Goal: Contribute content: Contribute content

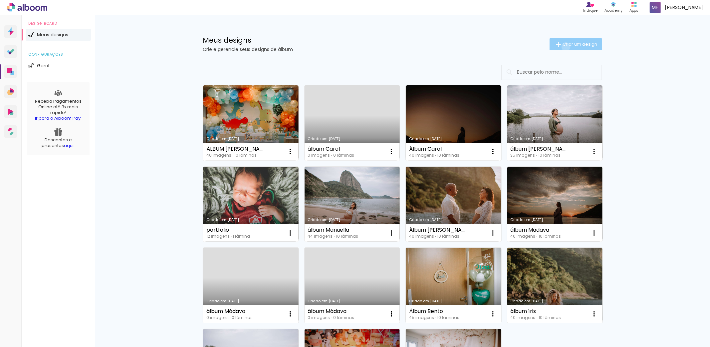
click at [562, 47] on paper-button "Criar um design" at bounding box center [576, 44] width 53 height 12
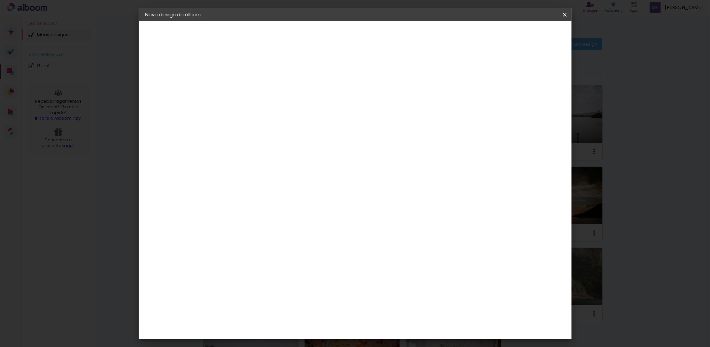
click at [254, 92] on input at bounding box center [254, 89] width 0 height 10
click at [254, 94] on input at bounding box center [254, 89] width 0 height 10
type input "á"
drag, startPoint x: 391, startPoint y: 89, endPoint x: 340, endPoint y: 87, distance: 51.0
click at [254, 87] on input "ÁLBUM [PERSON_NAME]" at bounding box center [254, 89] width 0 height 10
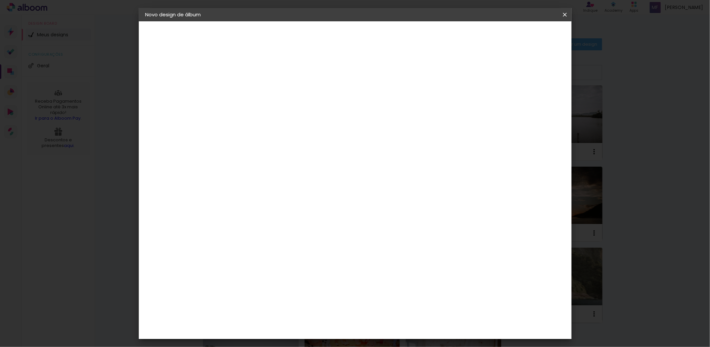
type input "Álbum [PERSON_NAME]"
type paper-input "Álbum [PERSON_NAME]"
click at [0, 0] on slot "Avançar" at bounding box center [0, 0] width 0 height 0
click at [288, 128] on input at bounding box center [271, 127] width 67 height 8
type input "k"
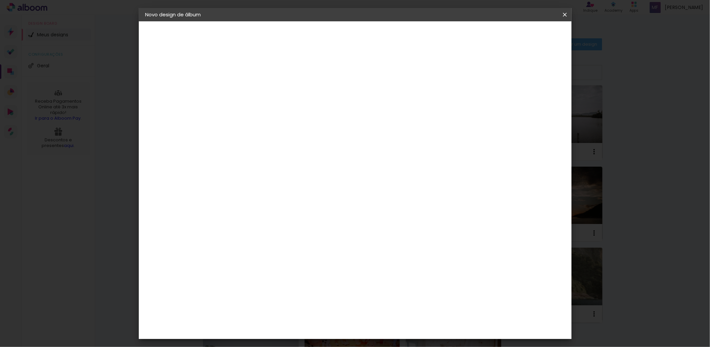
type input "lumiere"
type paper-input "lumiere"
click at [289, 111] on div at bounding box center [265, 111] width 54 height 1
drag, startPoint x: 284, startPoint y: 125, endPoint x: 218, endPoint y: 122, distance: 65.7
click at [218, 21] on quentale-album-spec "Iniciar design Iniciar design" at bounding box center [355, 21] width 433 height 0
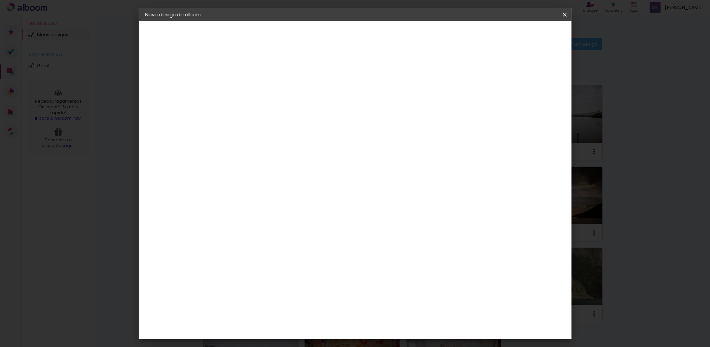
type input "lumi"
type paper-input "lumi"
click at [266, 149] on div "Lumière Imagem" at bounding box center [261, 151] width 22 height 11
click at [0, 0] on slot "Avançar" at bounding box center [0, 0] width 0 height 0
click at [280, 112] on input "text" at bounding box center [267, 116] width 26 height 10
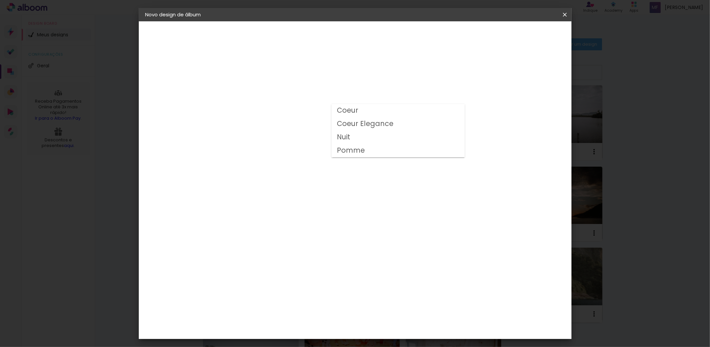
click at [355, 137] on paper-item "Nuit" at bounding box center [398, 137] width 133 height 13
type input "Nuit"
click at [299, 301] on span "20 × 20" at bounding box center [283, 310] width 31 height 18
click at [0, 0] on slot "Avançar" at bounding box center [0, 0] width 0 height 0
click at [522, 37] on span "Iniciar design" at bounding box center [507, 35] width 30 height 5
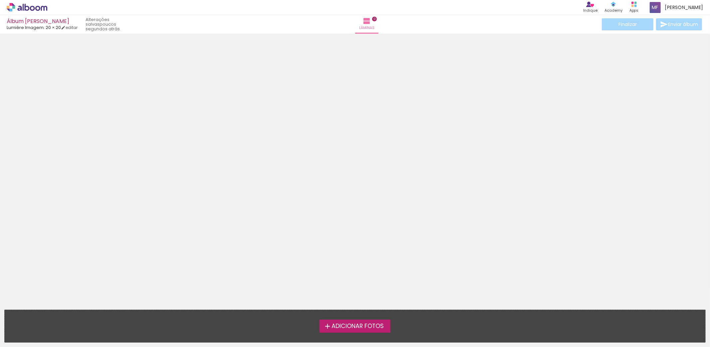
click at [371, 328] on span "Adicionar Fotos" at bounding box center [358, 326] width 52 height 6
click at [0, 0] on input "file" at bounding box center [0, 0] width 0 height 0
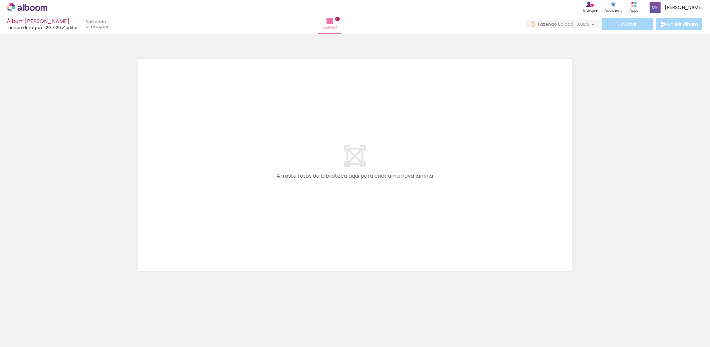
click at [23, 336] on span "Adicionar Fotos" at bounding box center [24, 337] width 20 height 7
click at [0, 0] on input "file" at bounding box center [0, 0] width 0 height 0
click at [339, 340] on quentale-thumb at bounding box center [325, 324] width 37 height 38
click at [576, 27] on paper-button "0 Fazendo upload... 53,85%" at bounding box center [562, 24] width 77 height 8
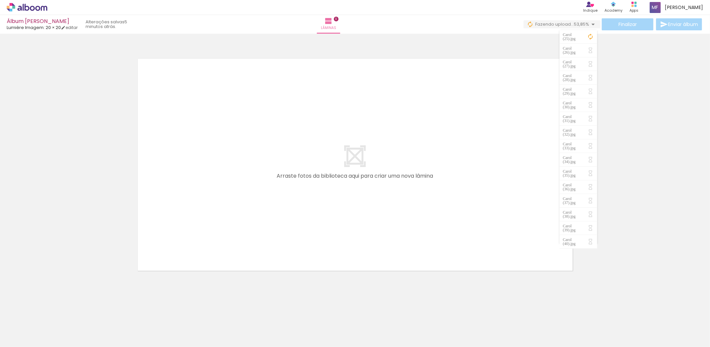
scroll to position [0, 660]
drag, startPoint x: 270, startPoint y: 334, endPoint x: 266, endPoint y: 334, distance: 4.0
click at [266, 334] on div at bounding box center [265, 324] width 22 height 33
click at [129, 311] on iron-icon at bounding box center [126, 310] width 7 height 7
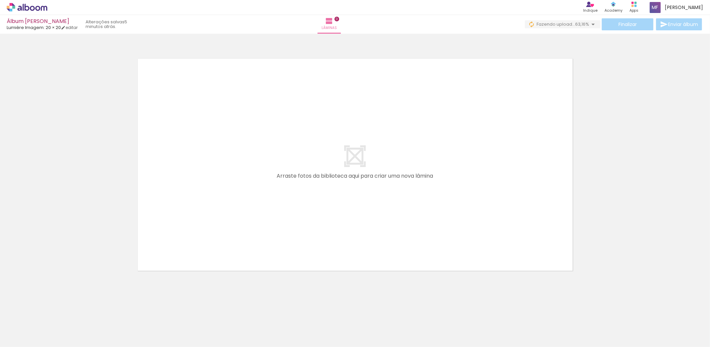
click at [28, 334] on span "Adicionar Fotos" at bounding box center [24, 337] width 20 height 7
click at [0, 0] on input "file" at bounding box center [0, 0] width 0 height 0
click at [144, 320] on div at bounding box center [141, 324] width 22 height 33
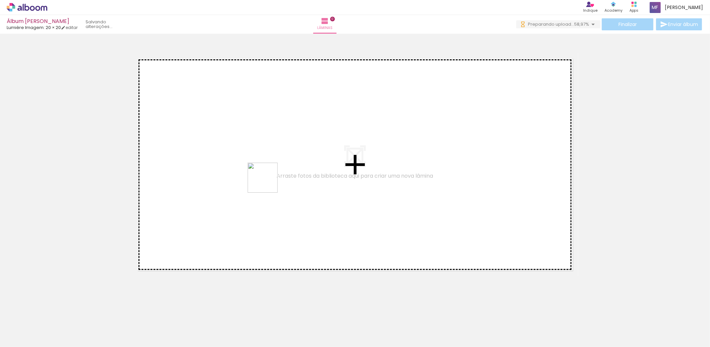
drag, startPoint x: 149, startPoint y: 325, endPoint x: 268, endPoint y: 182, distance: 185.8
click at [268, 182] on quentale-workspace at bounding box center [355, 173] width 710 height 347
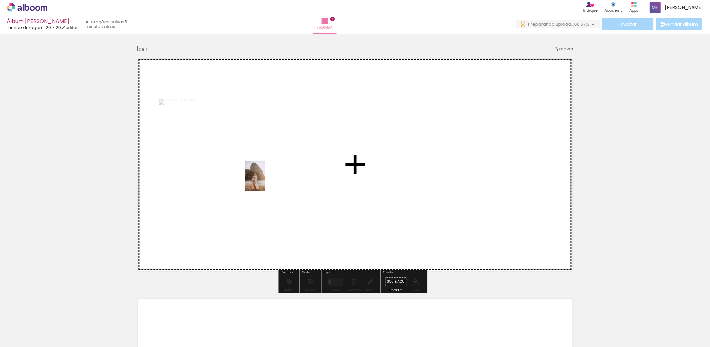
drag, startPoint x: 179, startPoint y: 331, endPoint x: 265, endPoint y: 180, distance: 173.2
click at [265, 180] on quentale-workspace at bounding box center [355, 173] width 710 height 347
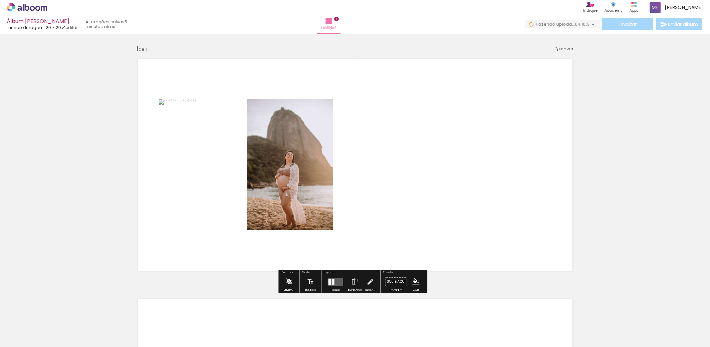
click at [292, 285] on paper-button "Limpar" at bounding box center [289, 283] width 14 height 17
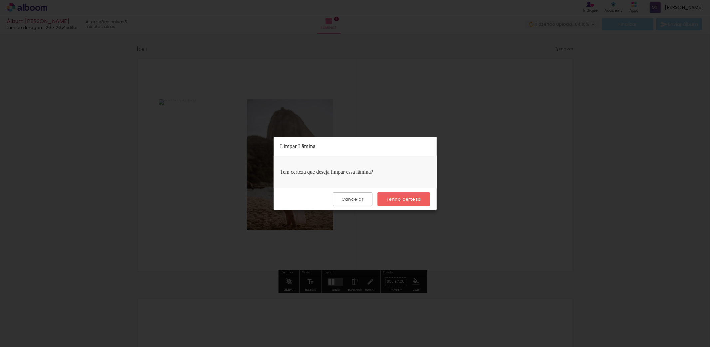
click at [386, 200] on paper-button "Tenho certeza" at bounding box center [404, 199] width 52 height 14
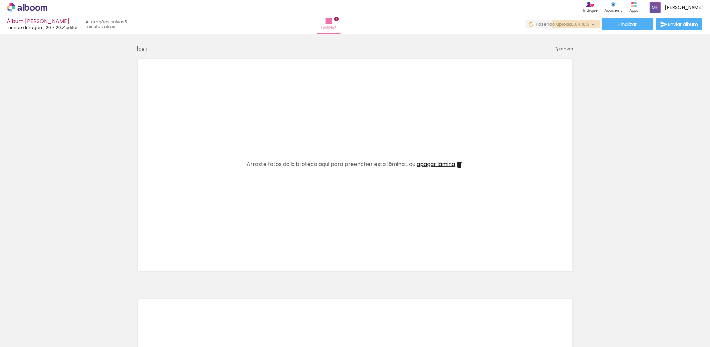
click at [582, 26] on span "64,10%" at bounding box center [582, 24] width 14 height 6
